Goal: Find specific page/section: Find specific page/section

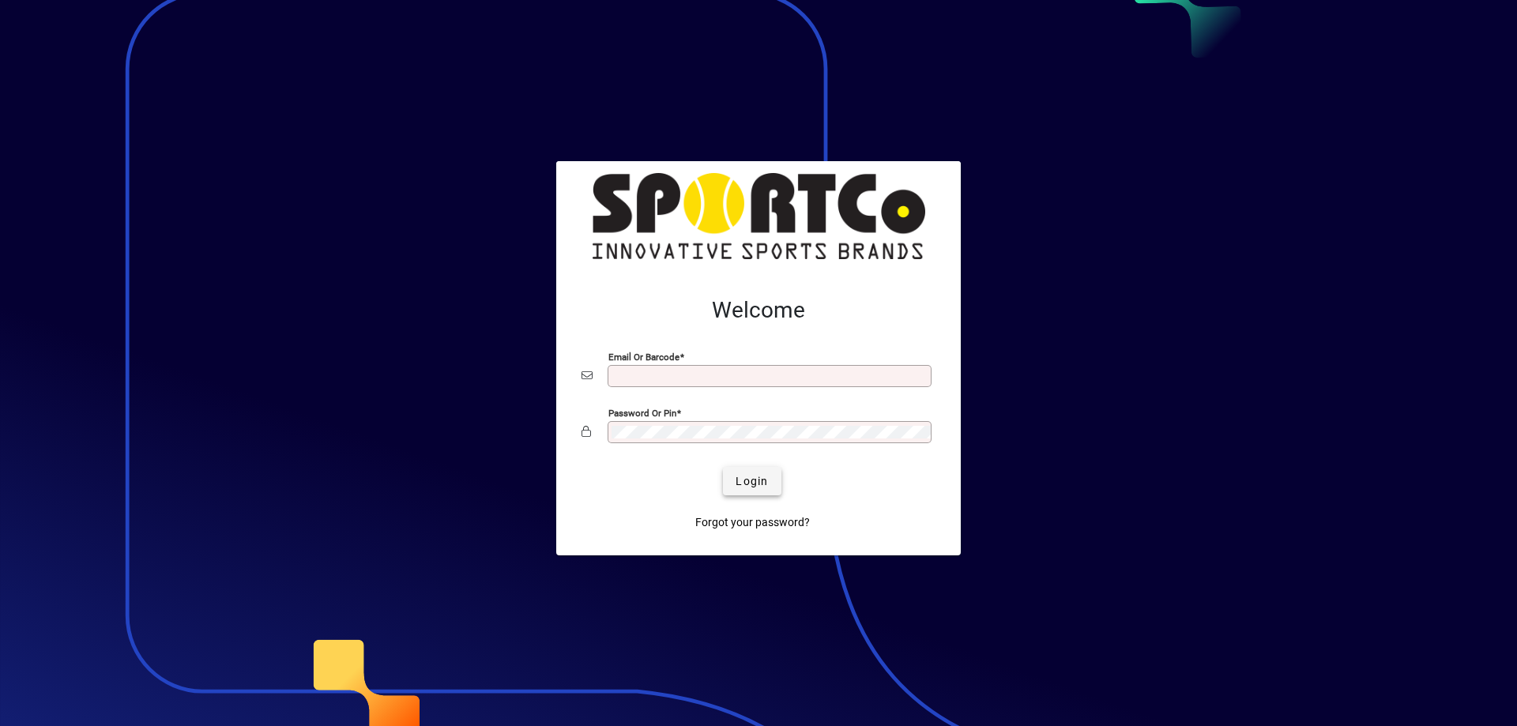
type input "**********"
click at [747, 481] on span "Login" at bounding box center [752, 481] width 32 height 17
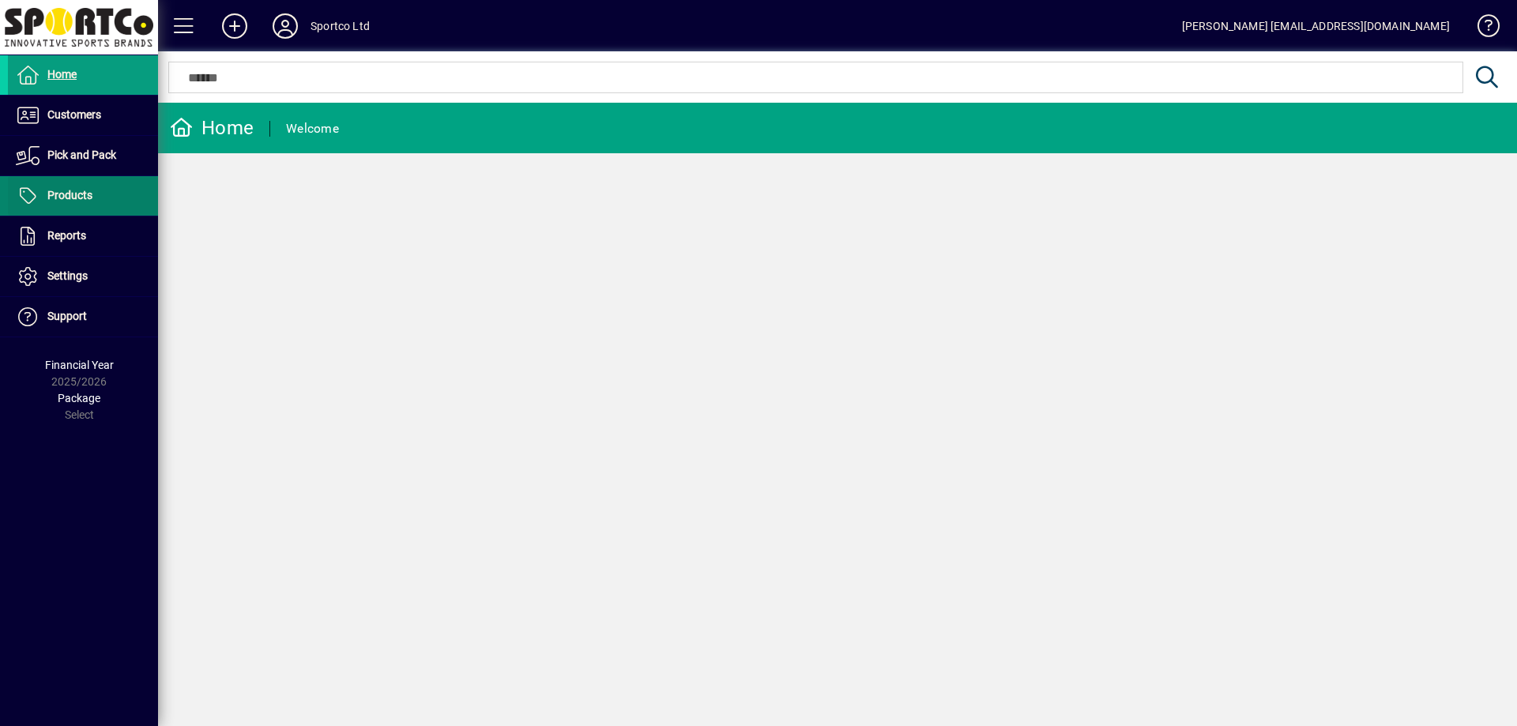
click at [62, 187] on span "Products" at bounding box center [50, 196] width 85 height 19
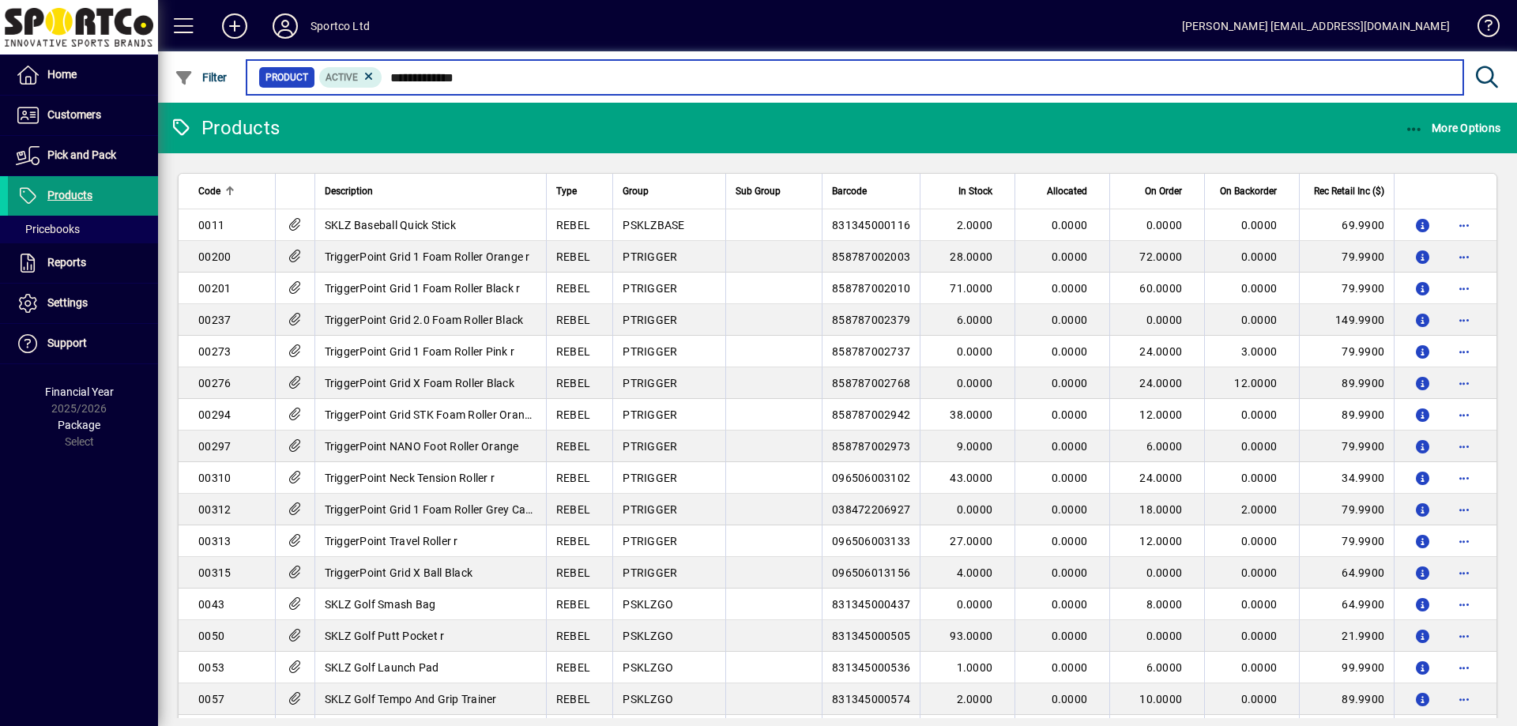
type input "**********"
